Goal: Navigation & Orientation: Go to known website

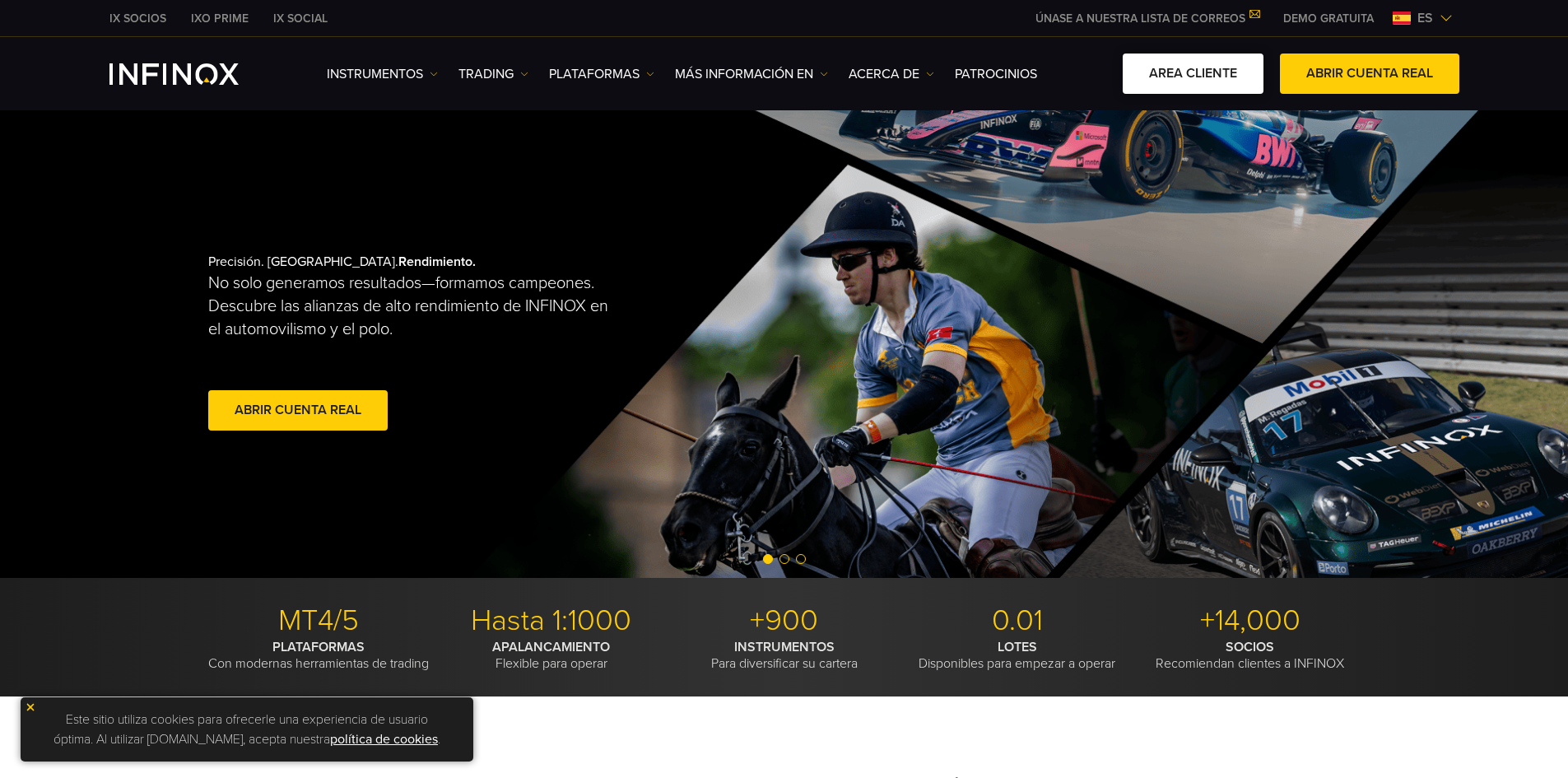
click at [1180, 64] on link "AREA CLIENTE" at bounding box center [1193, 74] width 141 height 41
